Goal: Find contact information: Find contact information

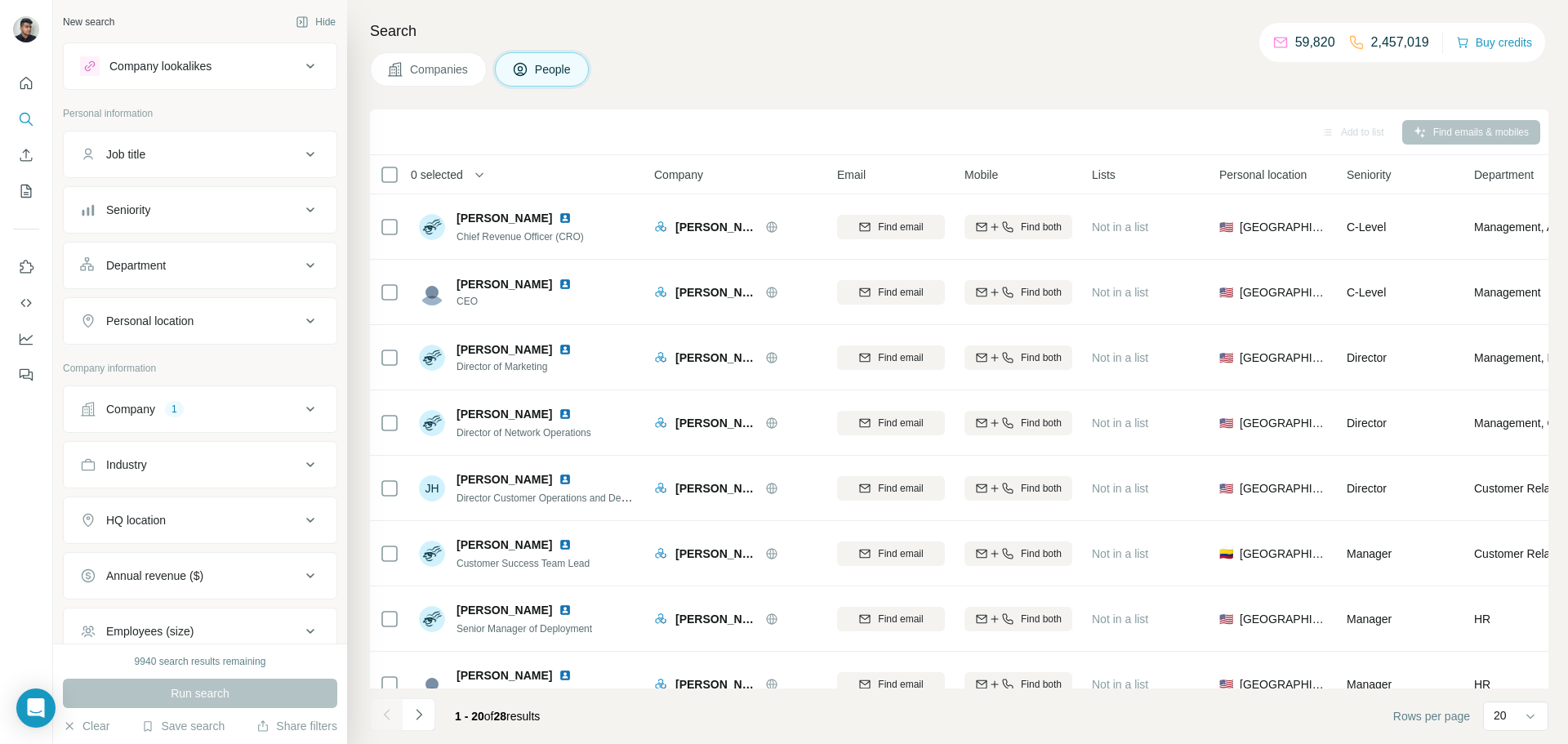
click at [245, 397] on button "Company 1" at bounding box center [200, 409] width 273 height 40
click at [132, 543] on button "Clear all" at bounding box center [107, 544] width 55 height 15
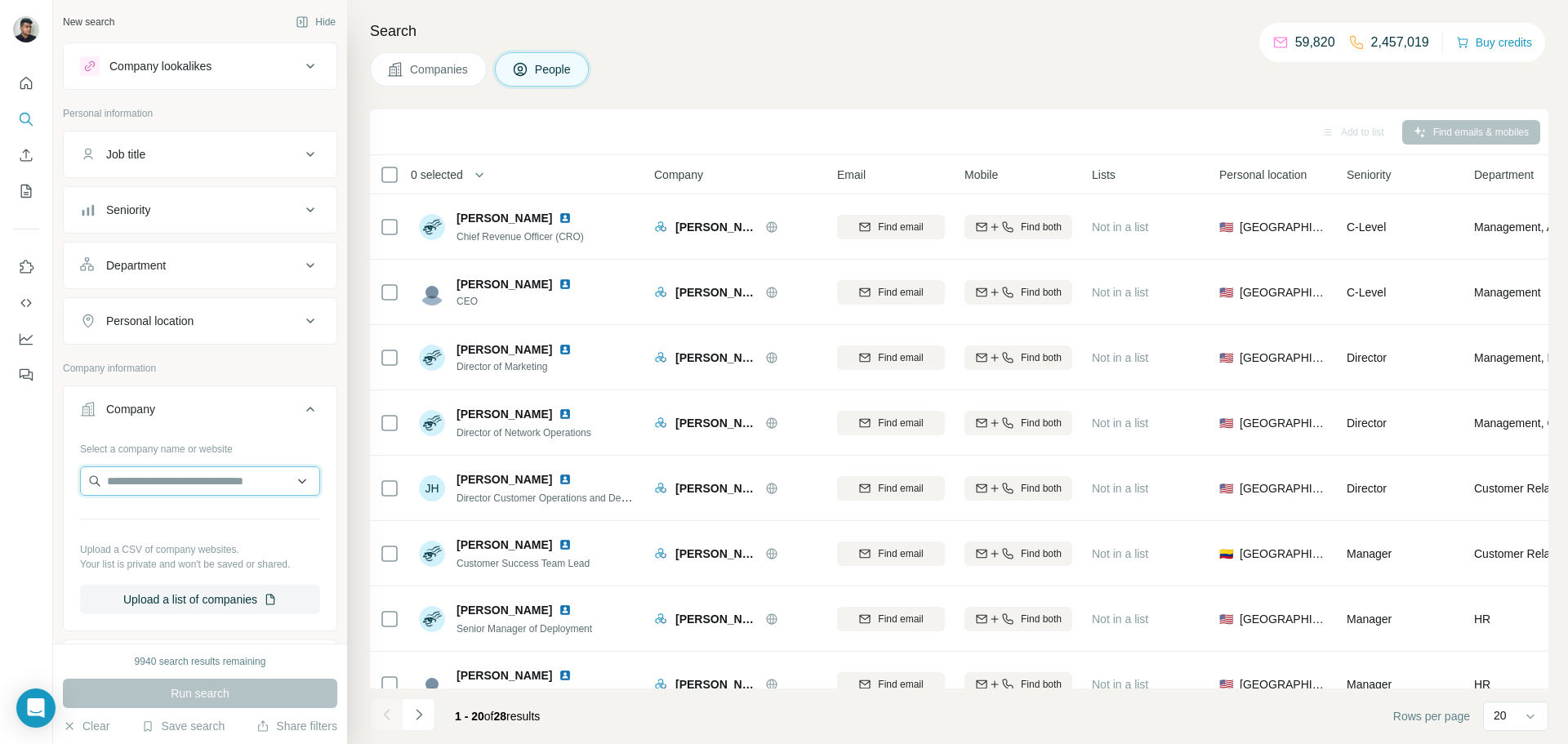
click at [168, 488] on input "text" at bounding box center [200, 480] width 240 height 29
type input "**********"
click at [215, 518] on div "EverWash [DOMAIN_NAME]" at bounding box center [201, 525] width 232 height 44
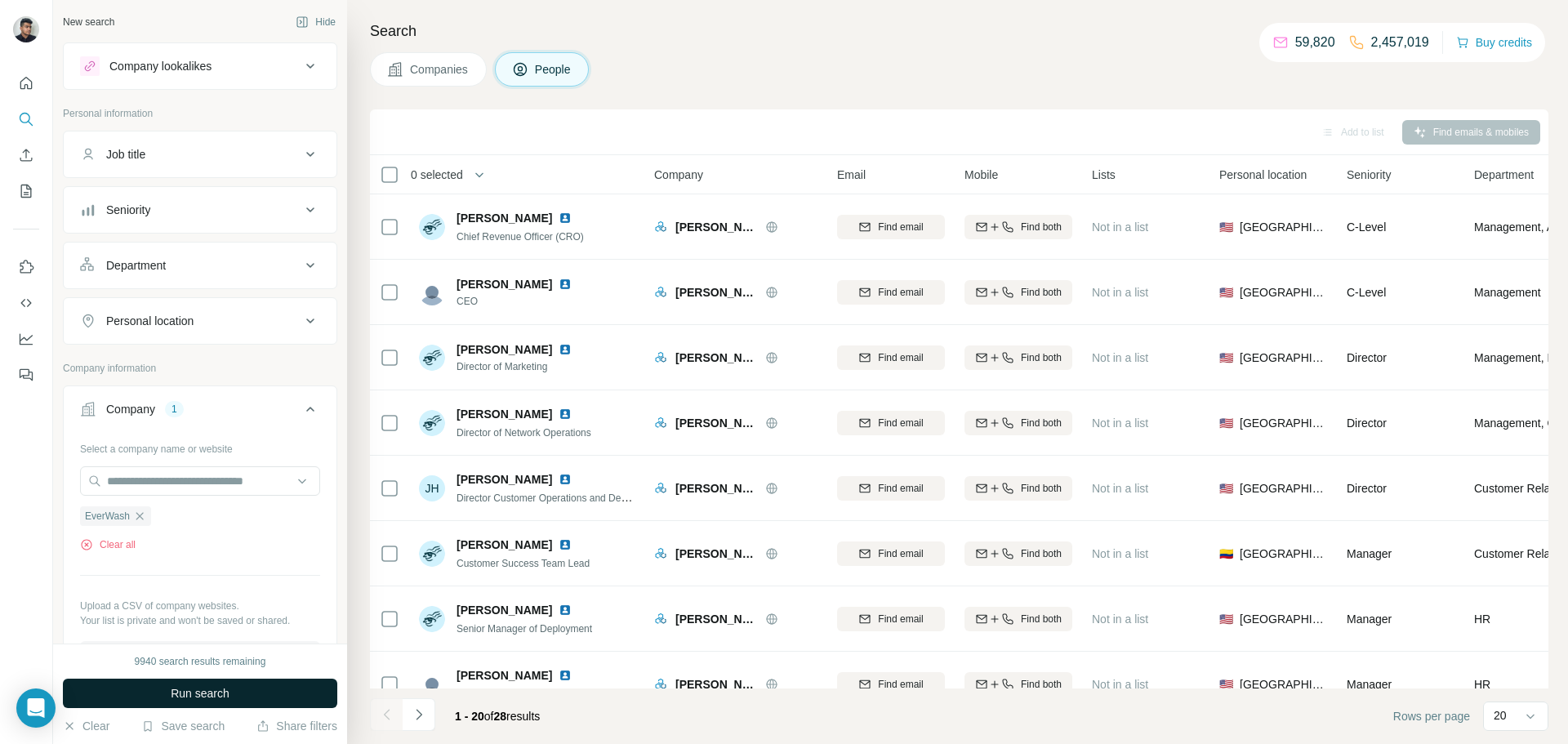
click at [197, 694] on span "Run search" at bounding box center [200, 693] width 59 height 17
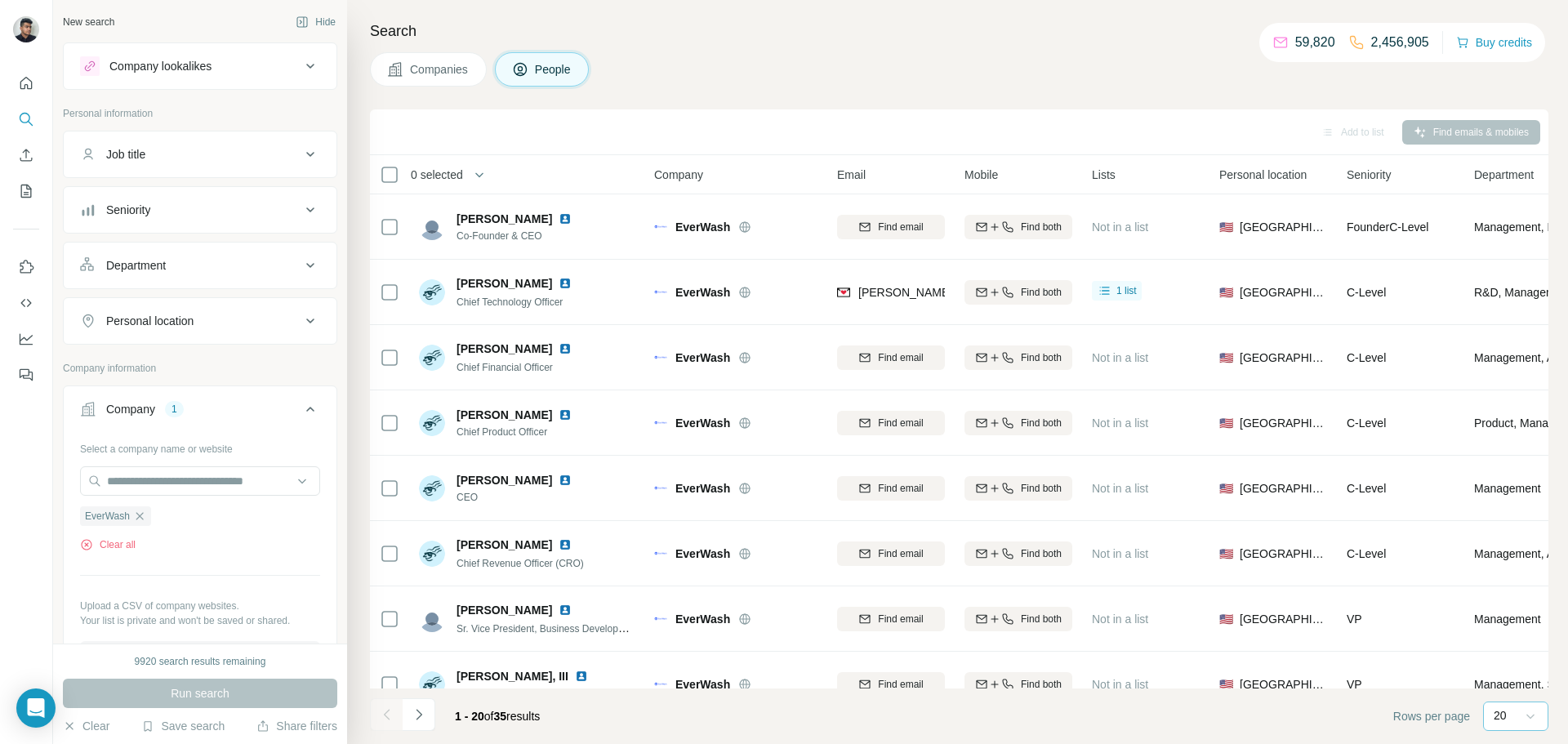
click at [1525, 716] on icon at bounding box center [1530, 716] width 17 height 17
click at [1510, 593] on p "60" at bounding box center [1504, 591] width 13 height 17
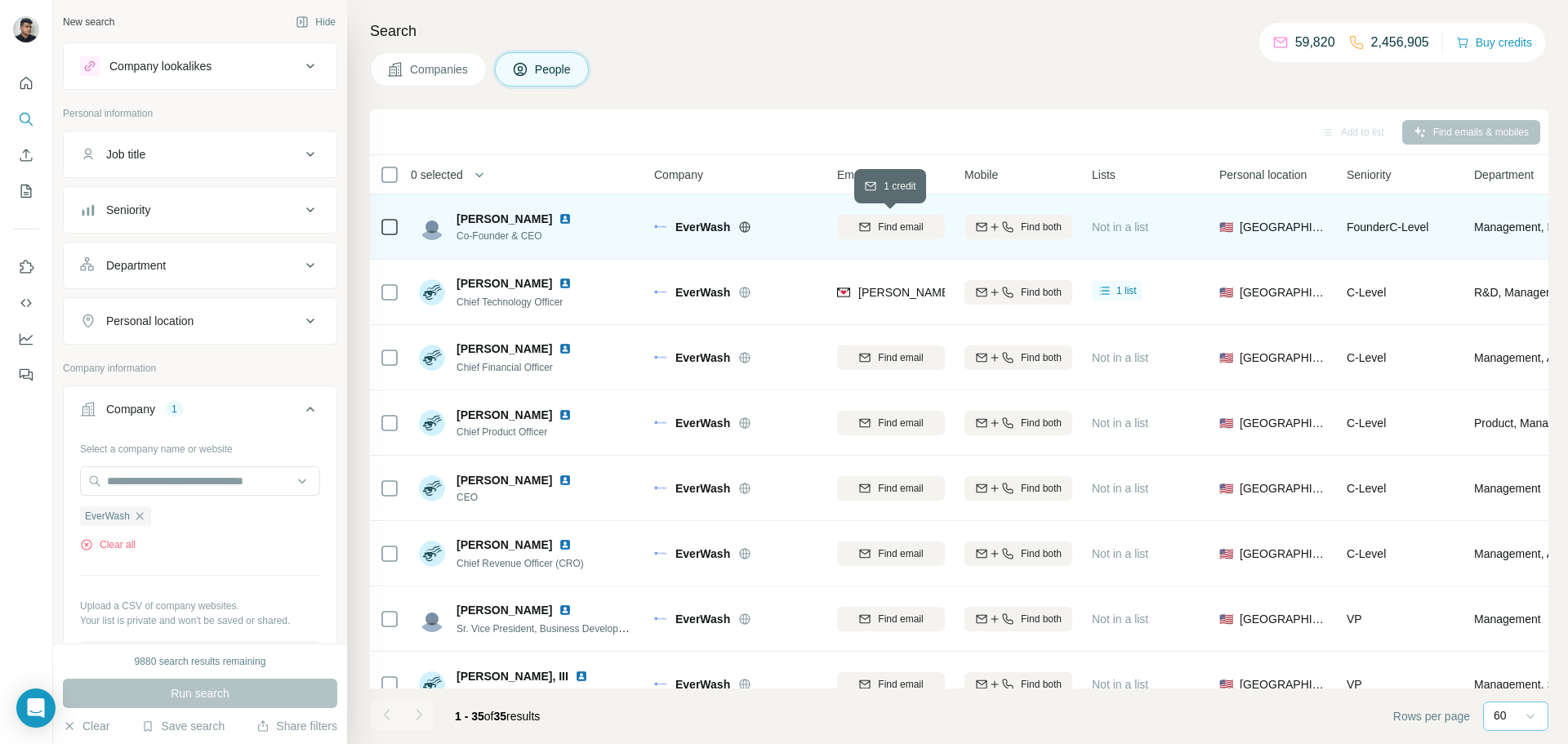
click at [896, 226] on span "Find email" at bounding box center [901, 227] width 45 height 15
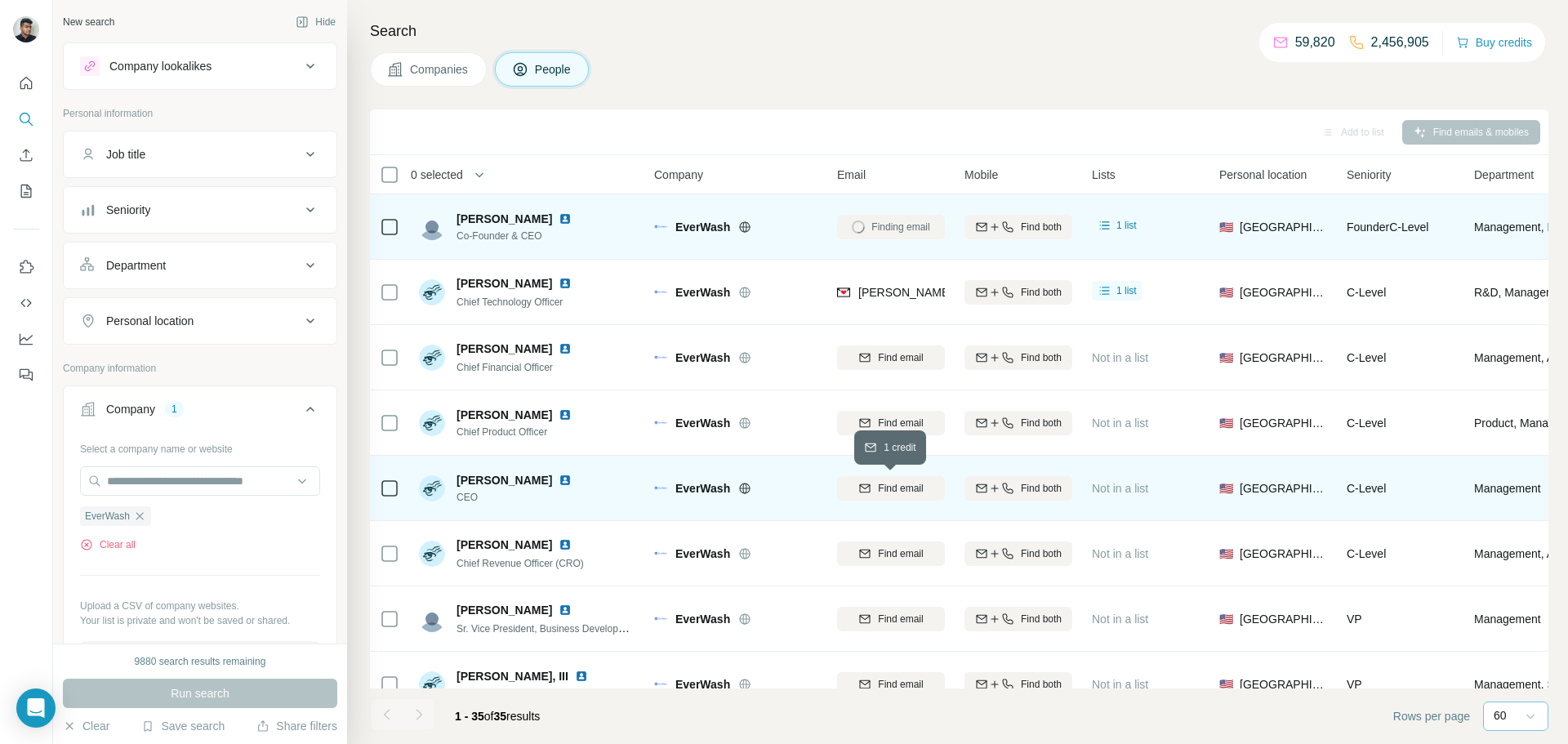
click at [884, 492] on span "Find email" at bounding box center [901, 488] width 45 height 15
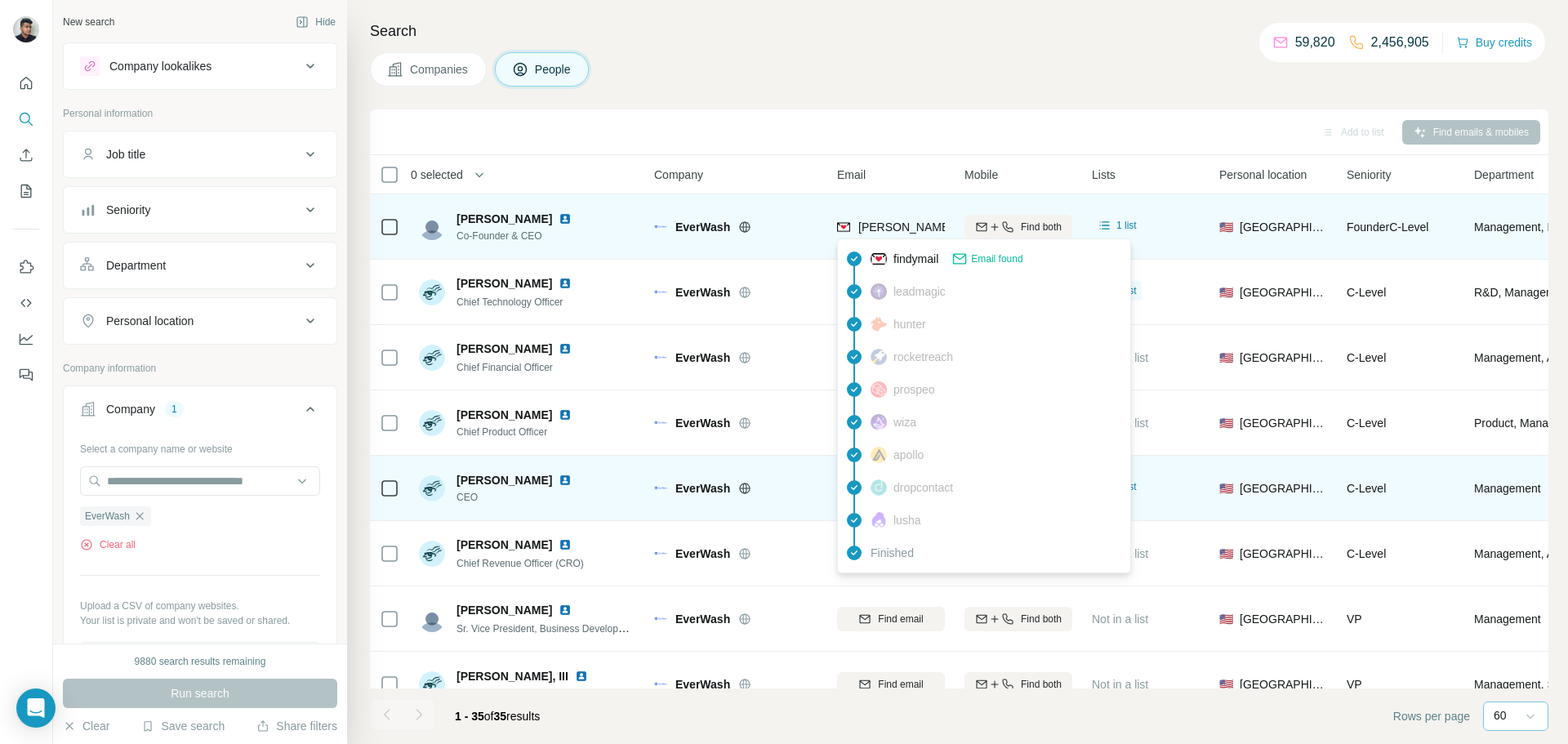
click at [892, 223] on span "[PERSON_NAME][EMAIL_ADDRESS][DOMAIN_NAME]" at bounding box center [1002, 227] width 288 height 13
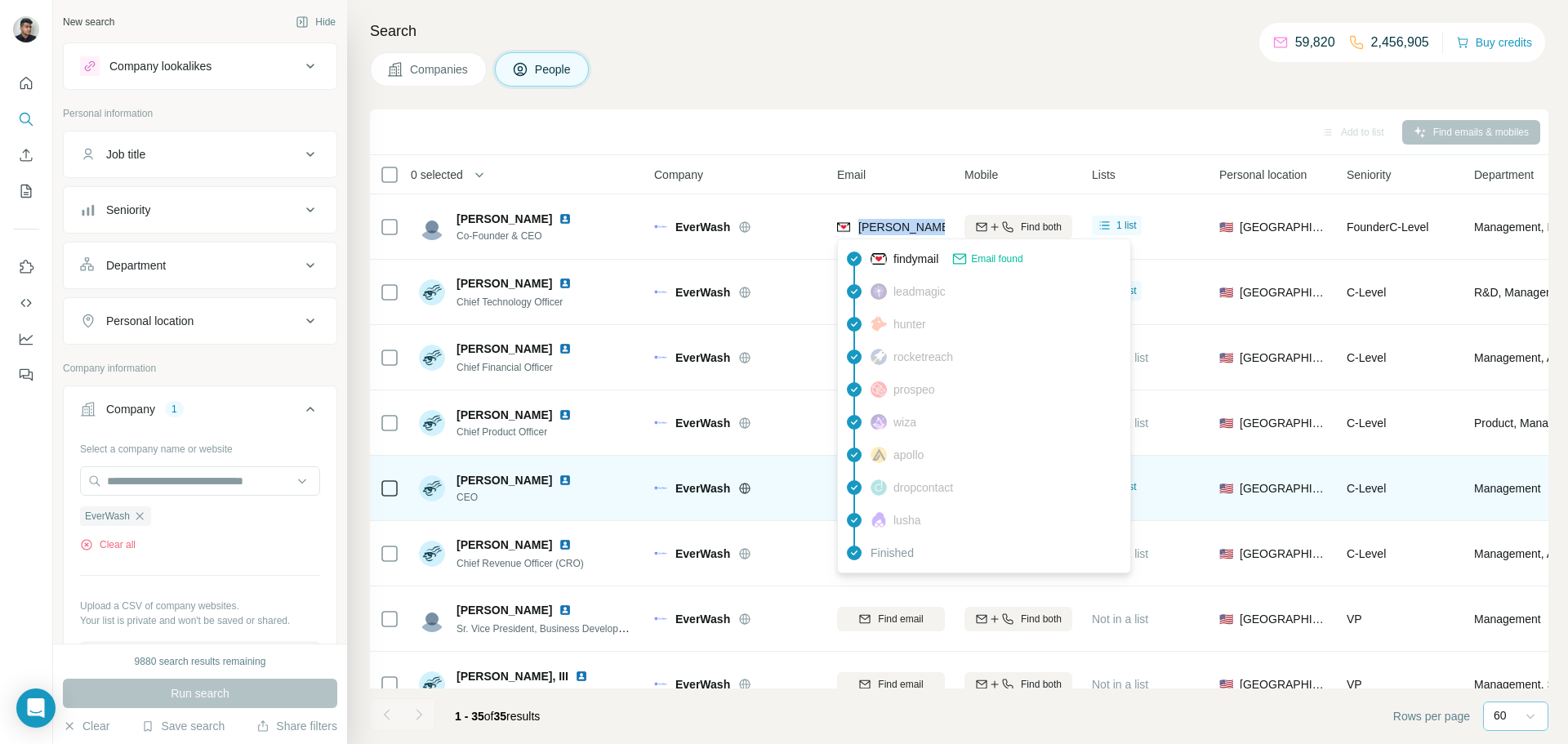
copy tr "[PERSON_NAME][EMAIL_ADDRESS][DOMAIN_NAME]"
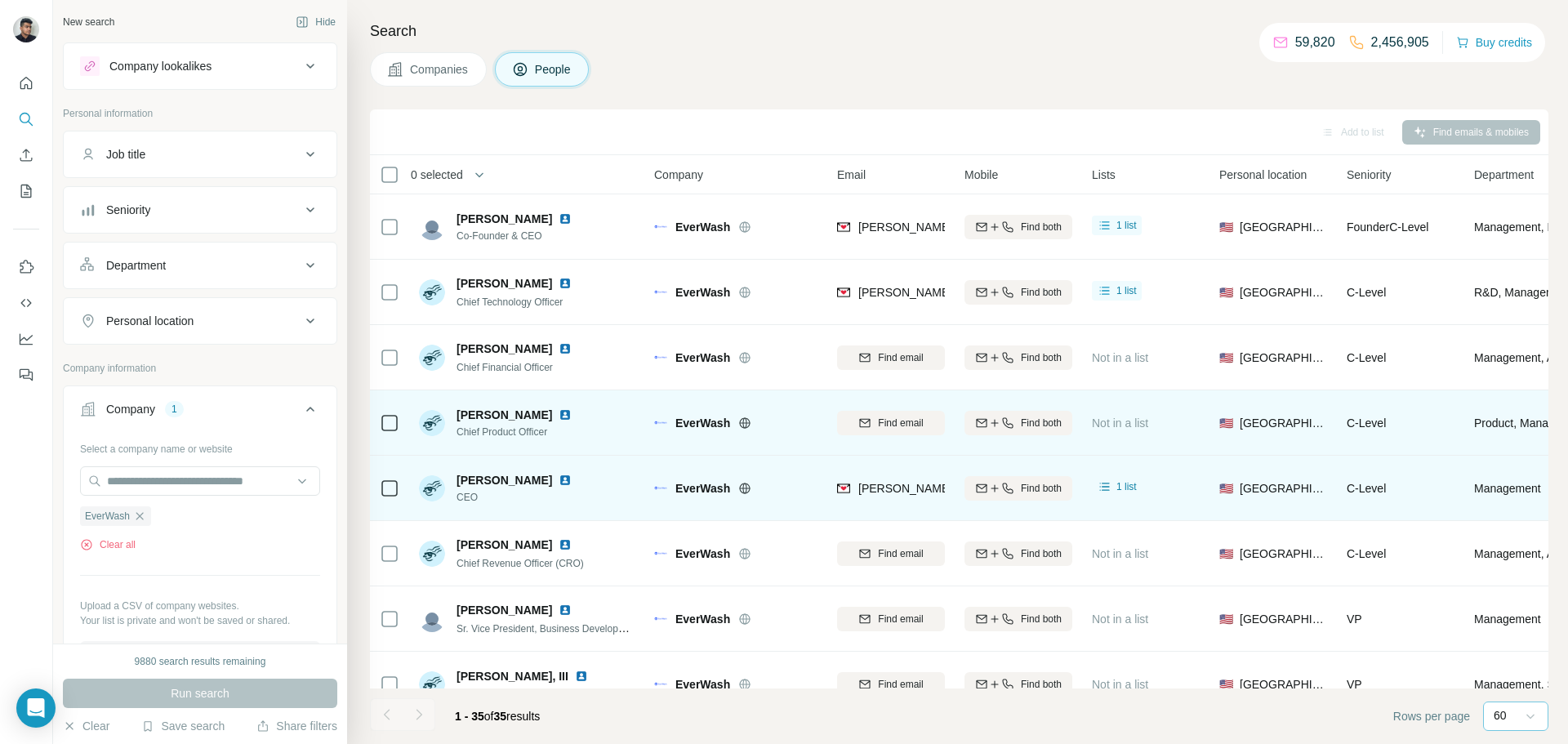
click at [781, 415] on div "EverWash" at bounding box center [747, 423] width 142 height 17
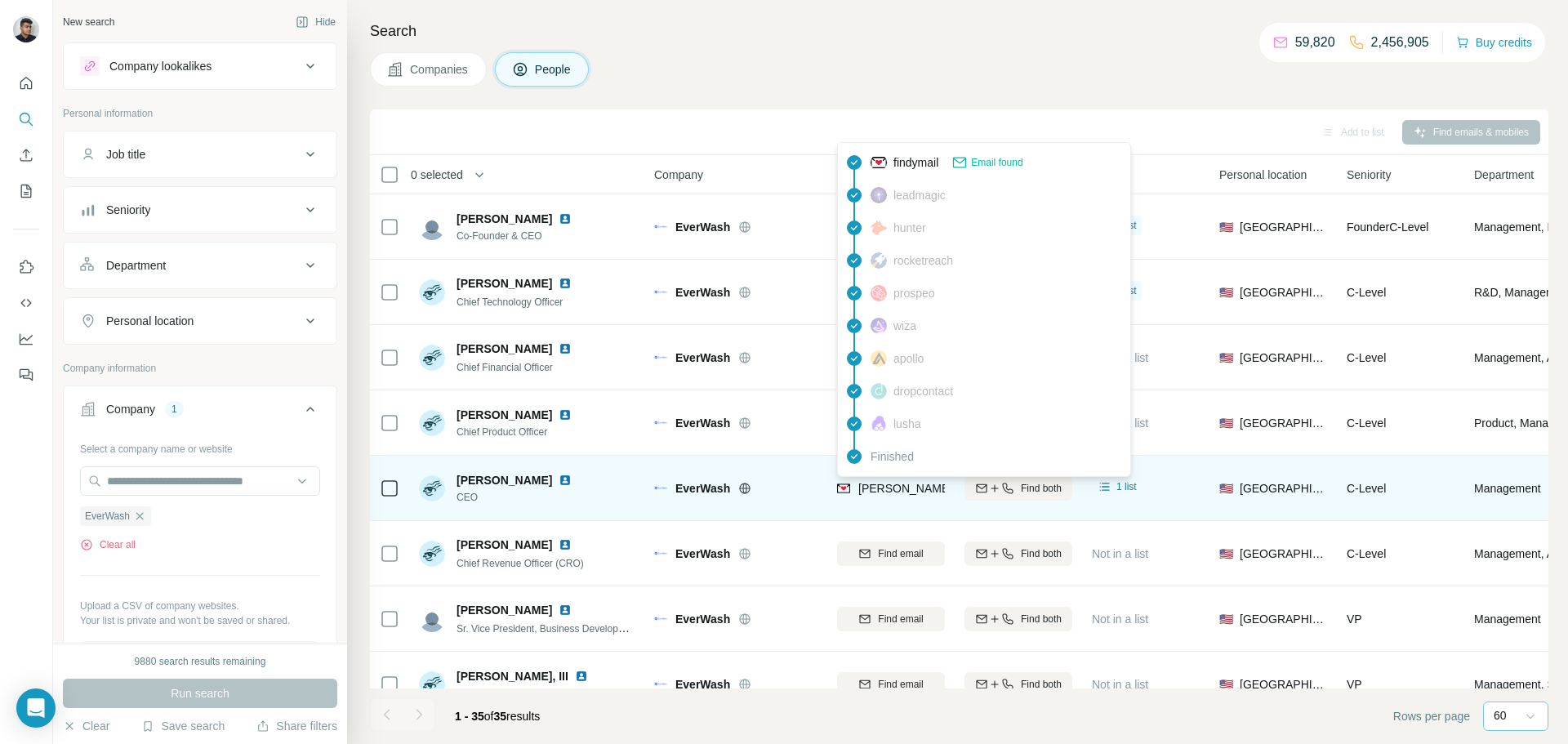
click at [913, 488] on span "[PERSON_NAME][EMAIL_ADDRESS][DOMAIN_NAME]" at bounding box center [1002, 488] width 288 height 13
click at [910, 487] on span "[PERSON_NAME][EMAIL_ADDRESS][DOMAIN_NAME]" at bounding box center [1002, 488] width 288 height 13
click at [911, 491] on span "[PERSON_NAME][EMAIL_ADDRESS][DOMAIN_NAME]" at bounding box center [1002, 488] width 288 height 13
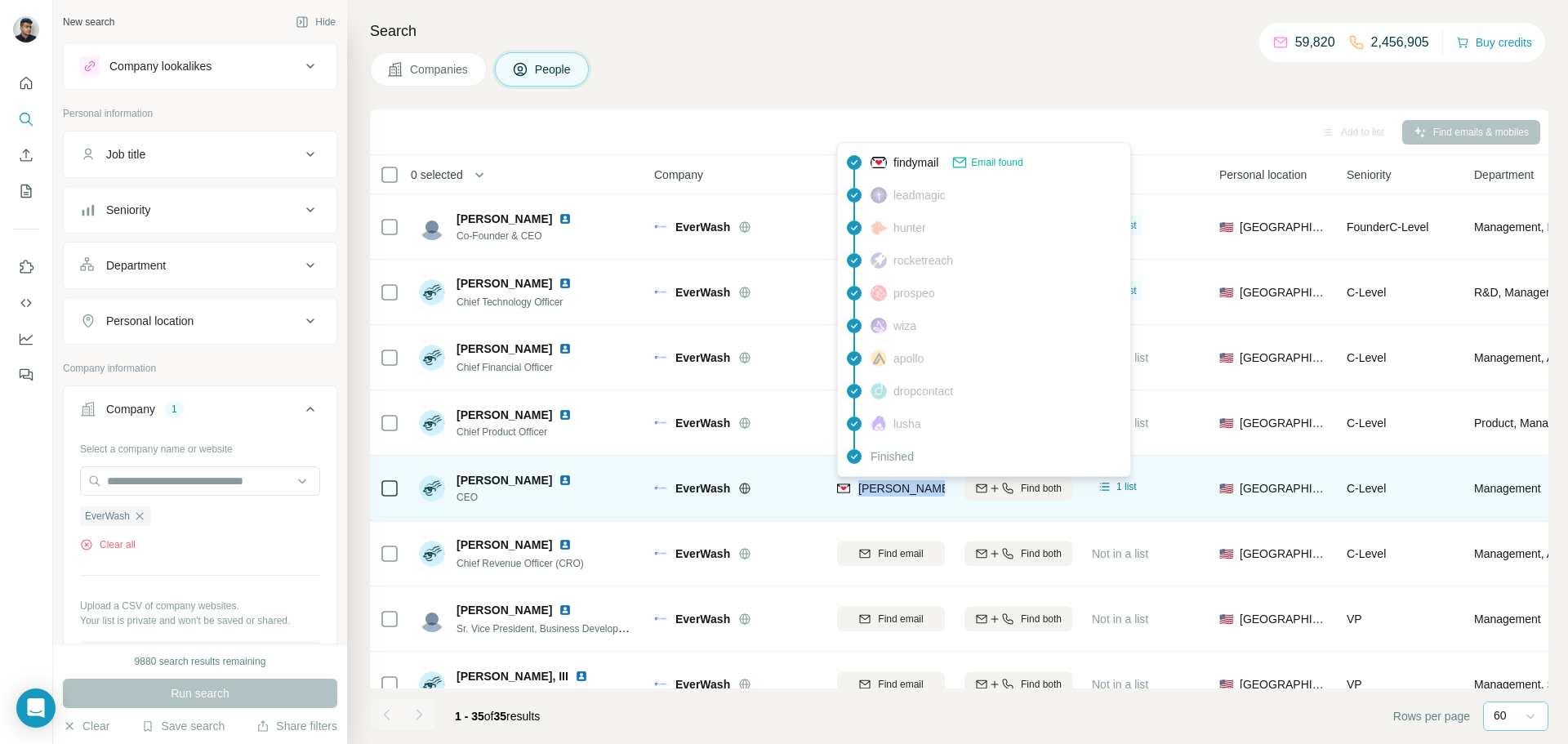
click at [911, 491] on span "[PERSON_NAME][EMAIL_ADDRESS][DOMAIN_NAME]" at bounding box center [1002, 488] width 288 height 13
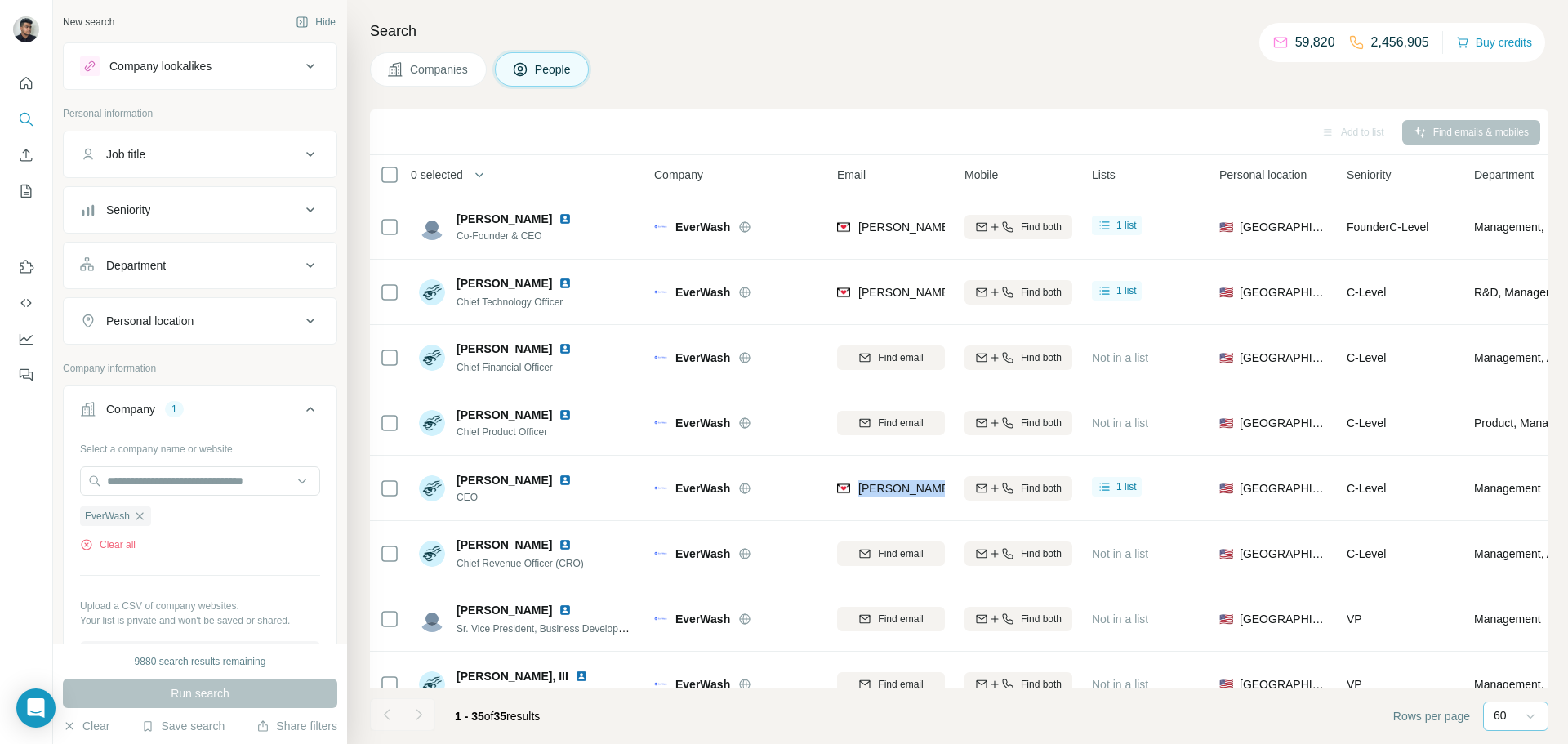
copy tr "[PERSON_NAME][EMAIL_ADDRESS][DOMAIN_NAME]"
click at [141, 521] on icon "button" at bounding box center [139, 516] width 13 height 13
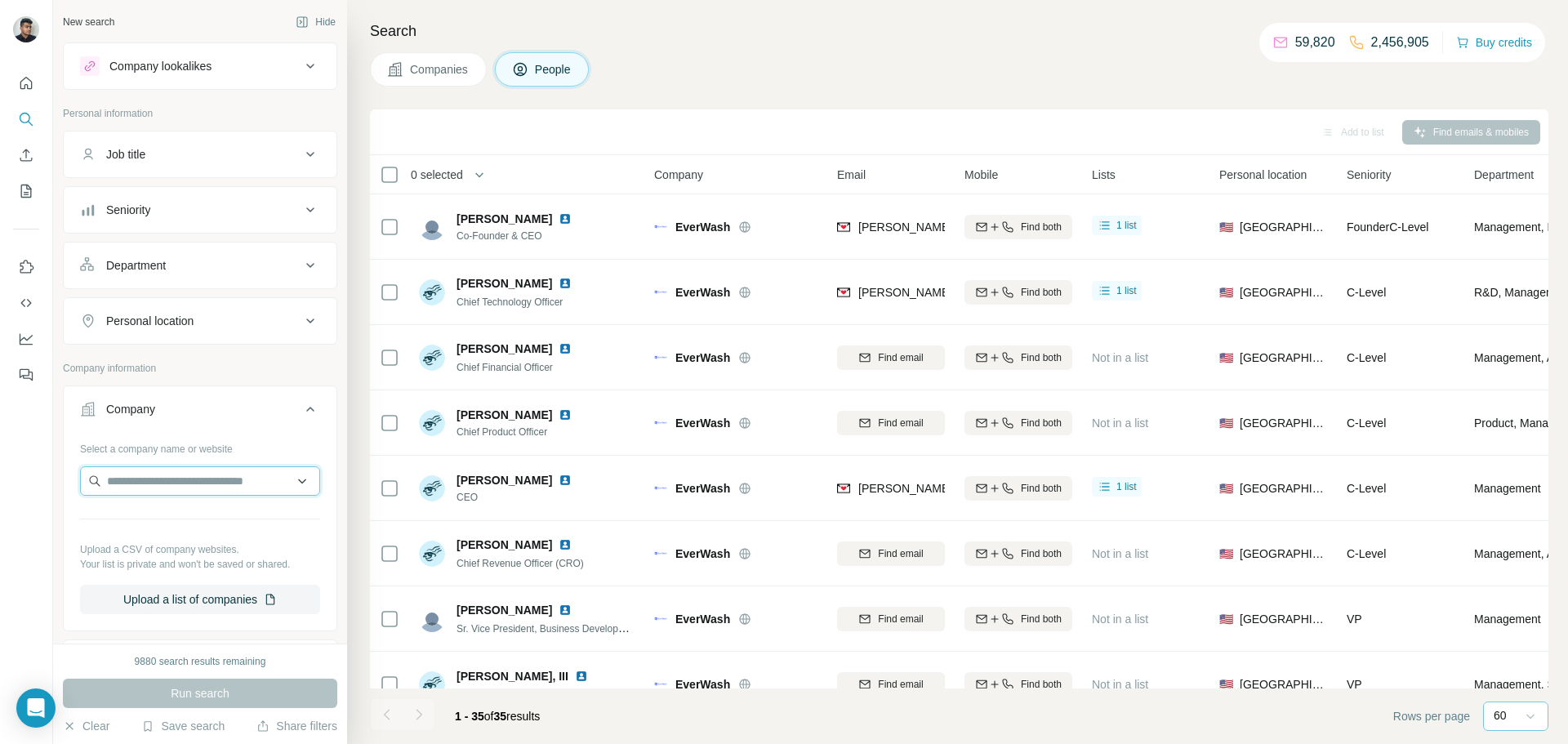
click at [163, 485] on input "text" at bounding box center [200, 480] width 240 height 29
paste input "**********"
type input "**********"
click at [180, 516] on p "Mana Partners" at bounding box center [165, 518] width 78 height 17
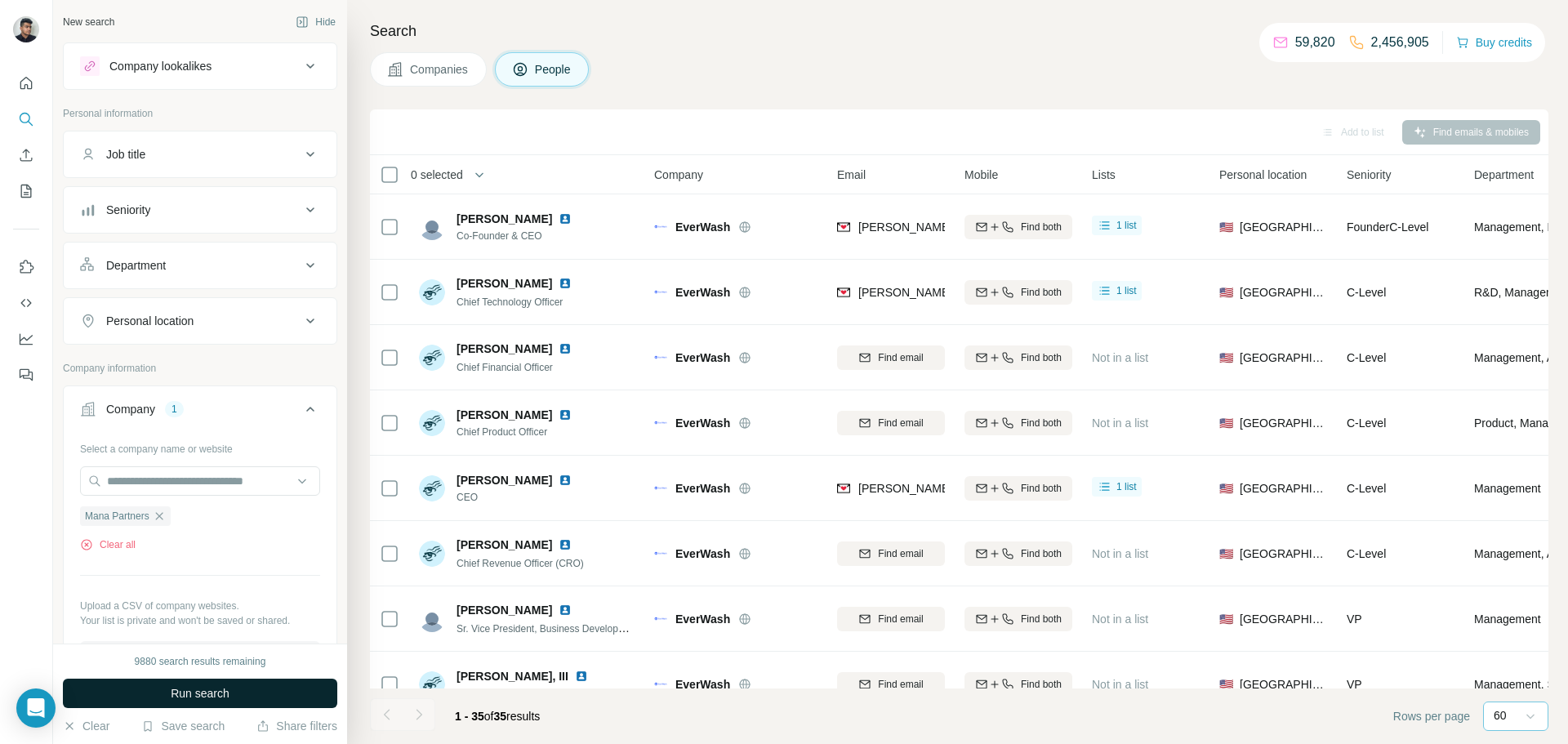
click at [263, 698] on button "Run search" at bounding box center [201, 693] width 274 height 29
